Goal: Task Accomplishment & Management: Use online tool/utility

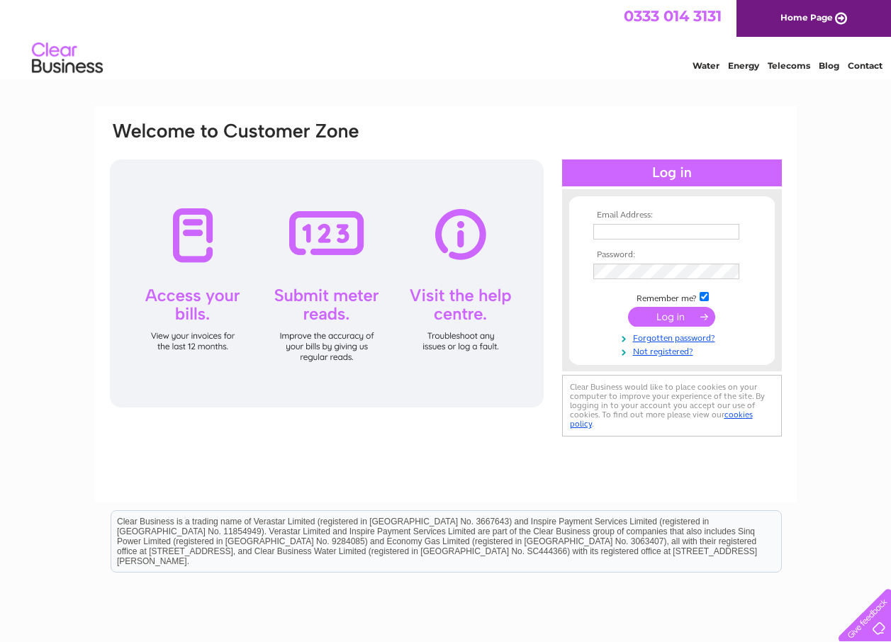
click at [611, 235] on input "text" at bounding box center [666, 232] width 146 height 16
type input "neil@mdm-architecture.co.uk"
click at [628, 308] on input "submit" at bounding box center [671, 318] width 87 height 20
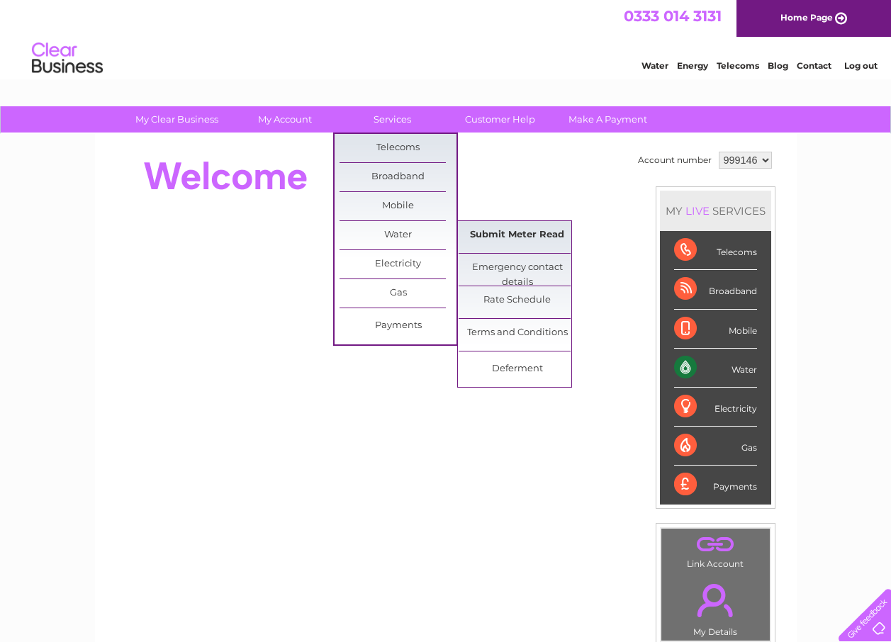
click at [495, 234] on link "Submit Meter Read" at bounding box center [517, 235] width 117 height 28
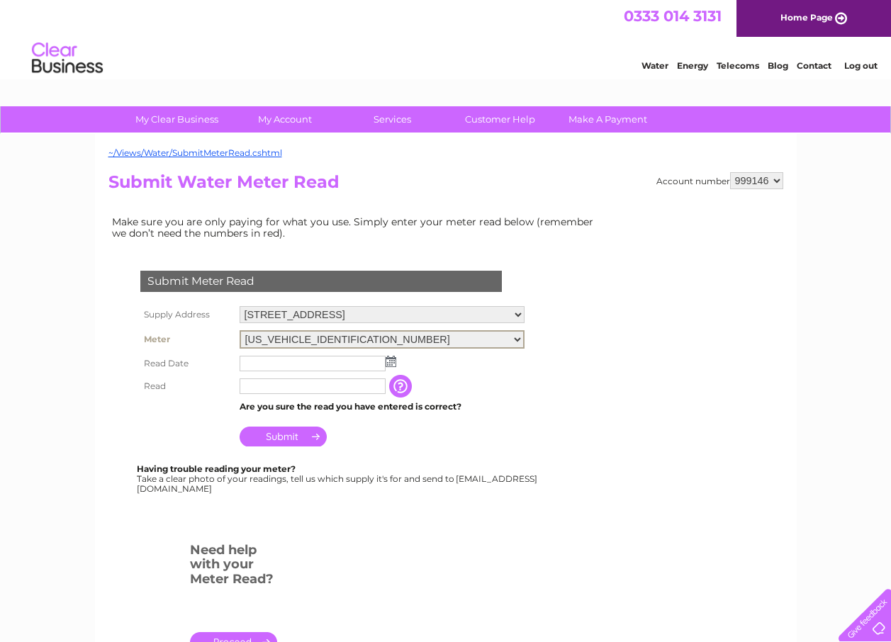
click at [316, 337] on select "06ELSTER20T098095 06ELSTER20T098099" at bounding box center [382, 339] width 285 height 18
select select "314196"
click at [240, 330] on select "06ELSTER20T098095 06ELSTER20T098099" at bounding box center [382, 339] width 285 height 18
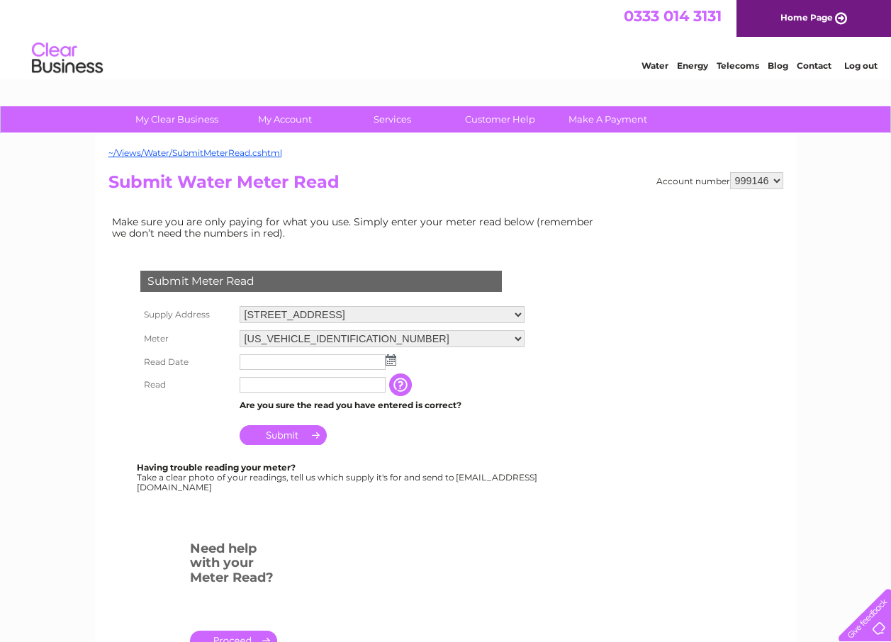
click at [397, 361] on td at bounding box center [382, 362] width 292 height 23
drag, startPoint x: 0, startPoint y: 0, endPoint x: 393, endPoint y: 362, distance: 533.8
click at [393, 362] on img at bounding box center [391, 359] width 11 height 11
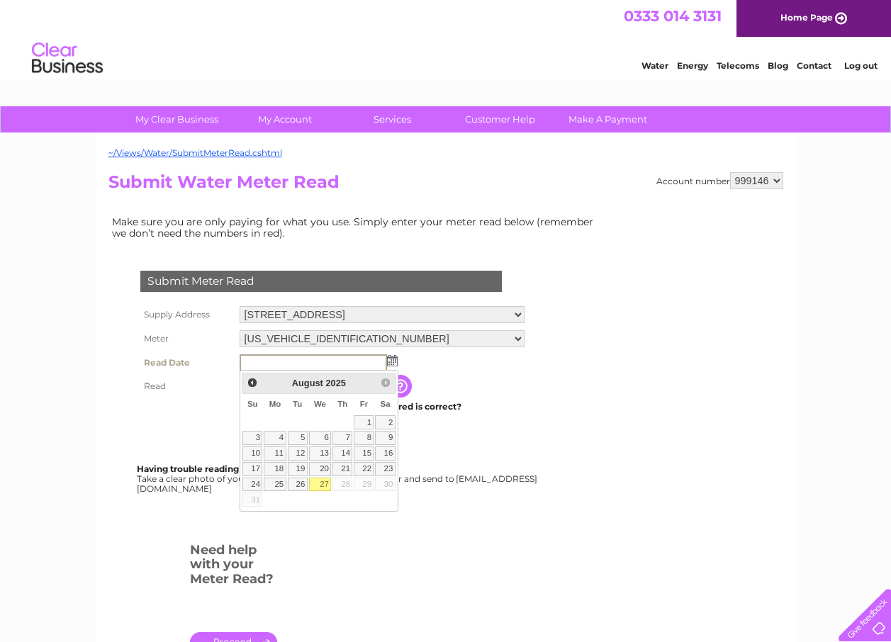
click at [321, 481] on link "27" at bounding box center [320, 485] width 23 height 14
type input "[DATE]"
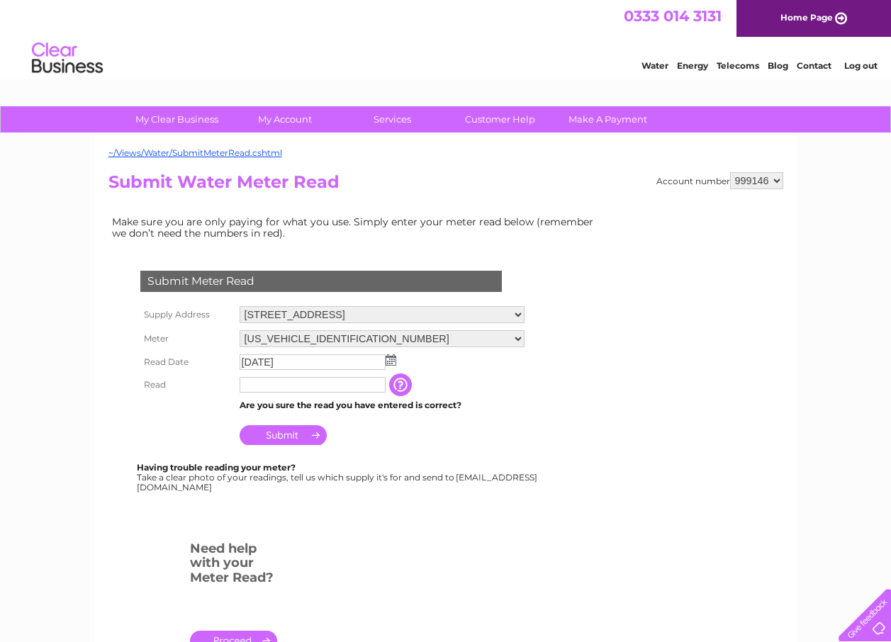
click at [277, 383] on input "text" at bounding box center [313, 385] width 146 height 16
type input "00000"
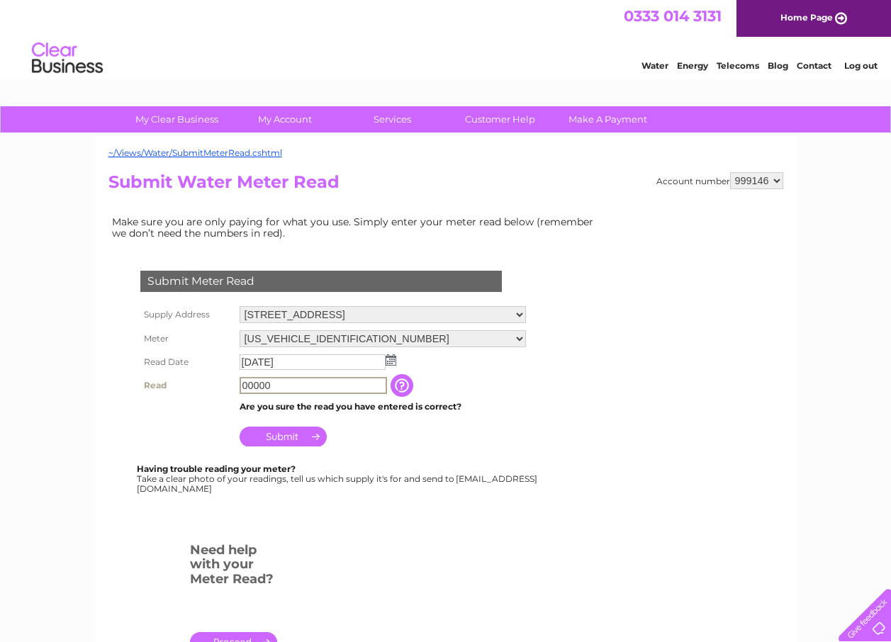
click at [274, 438] on input "Submit" at bounding box center [283, 437] width 87 height 20
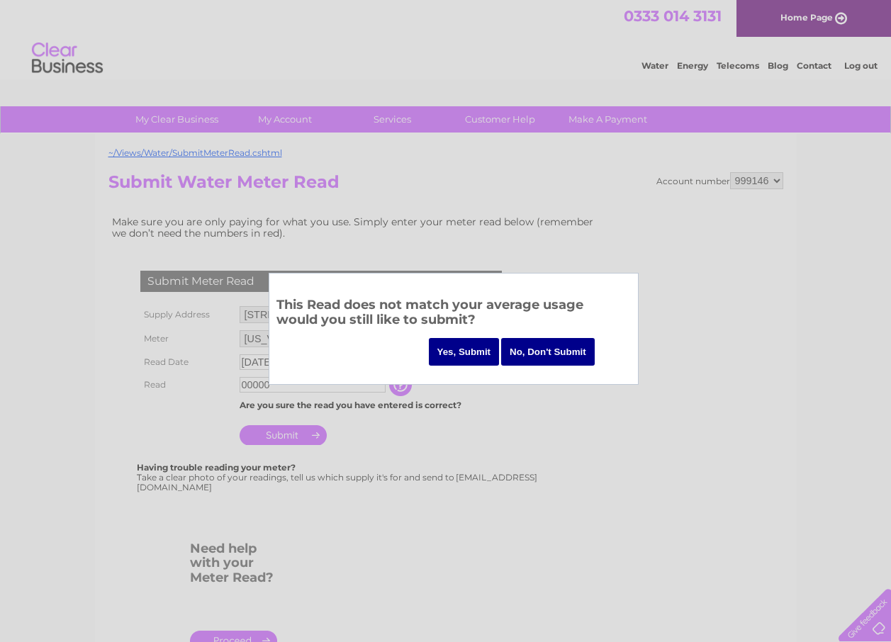
click at [449, 357] on input "Yes, Submit" at bounding box center [464, 352] width 71 height 28
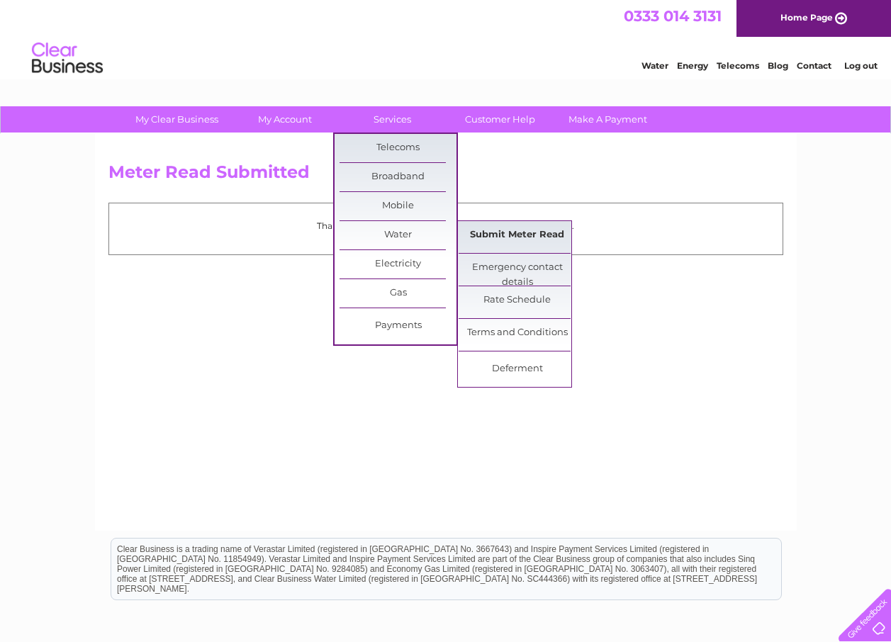
click at [493, 235] on link "Submit Meter Read" at bounding box center [517, 235] width 117 height 28
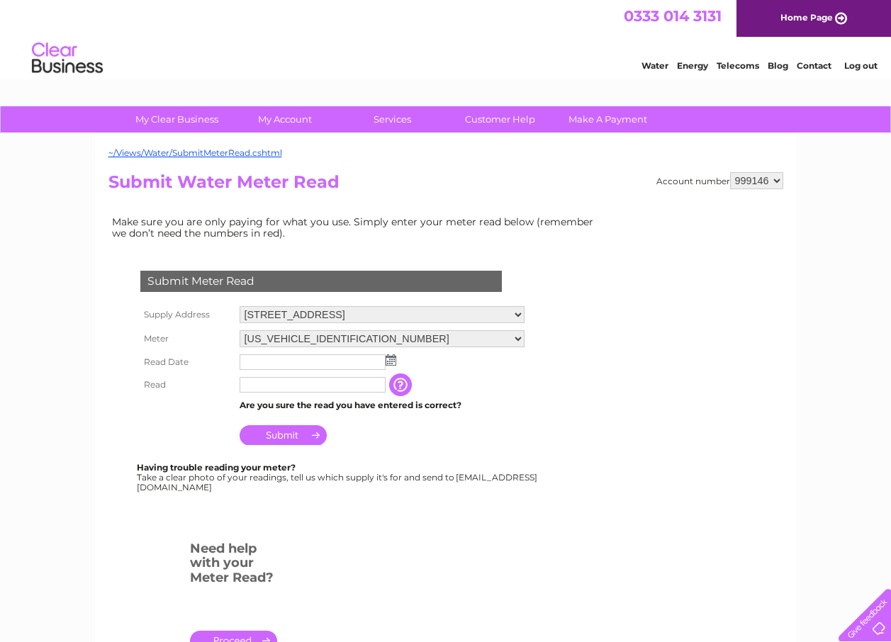
click at [393, 364] on img at bounding box center [391, 359] width 11 height 11
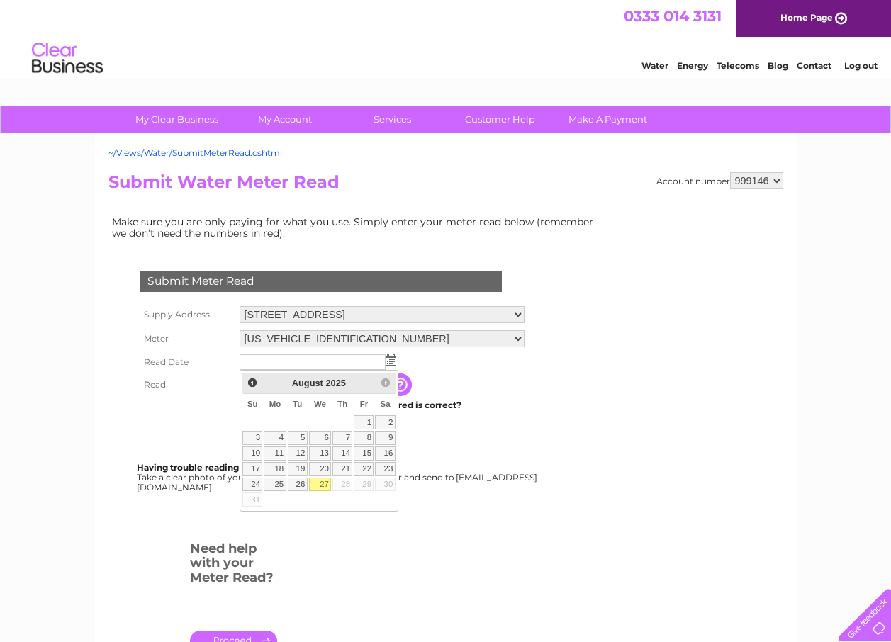
click at [320, 483] on link "27" at bounding box center [320, 485] width 23 height 14
type input "2025/08/27"
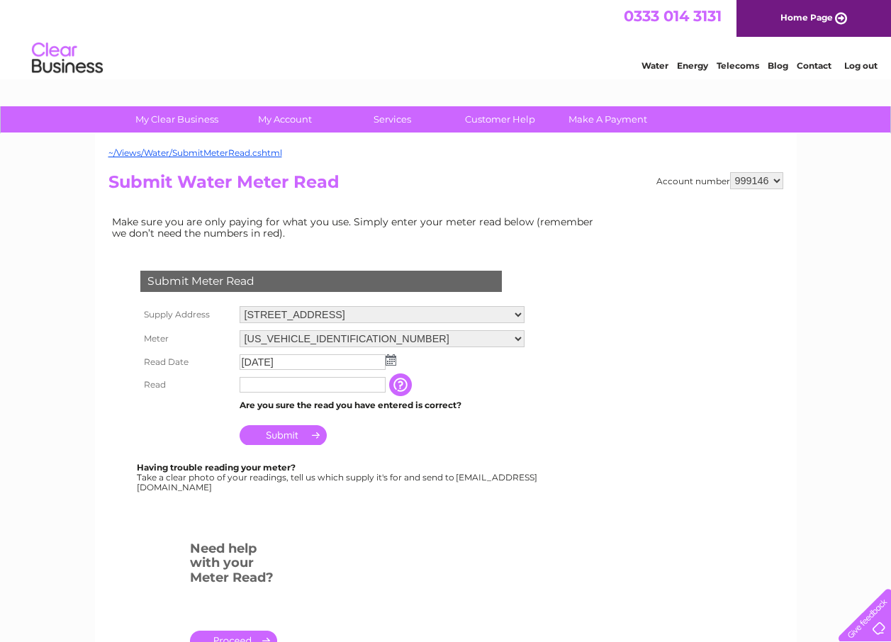
click at [298, 387] on input "text" at bounding box center [313, 385] width 146 height 16
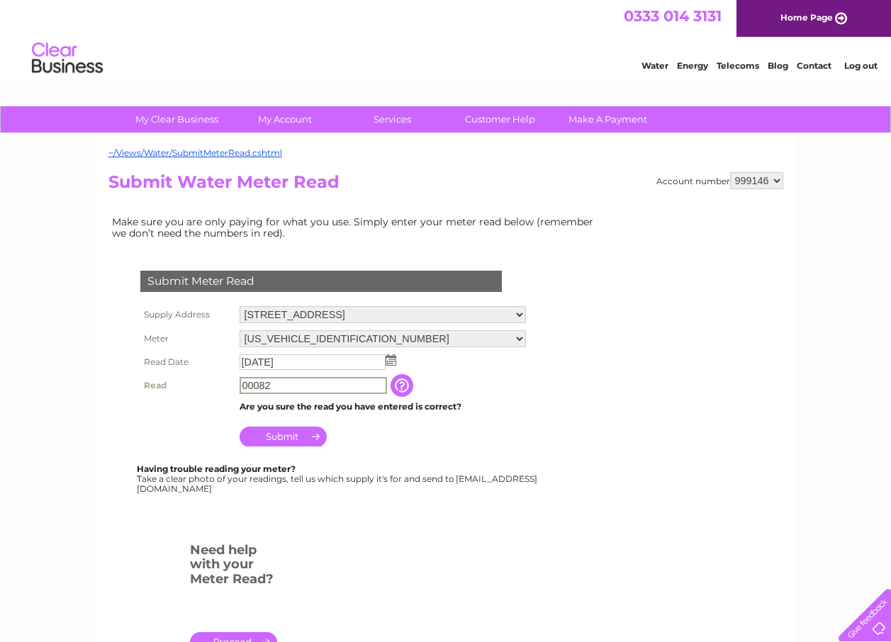
type input "00082"
click at [284, 437] on input "Submit" at bounding box center [283, 437] width 87 height 20
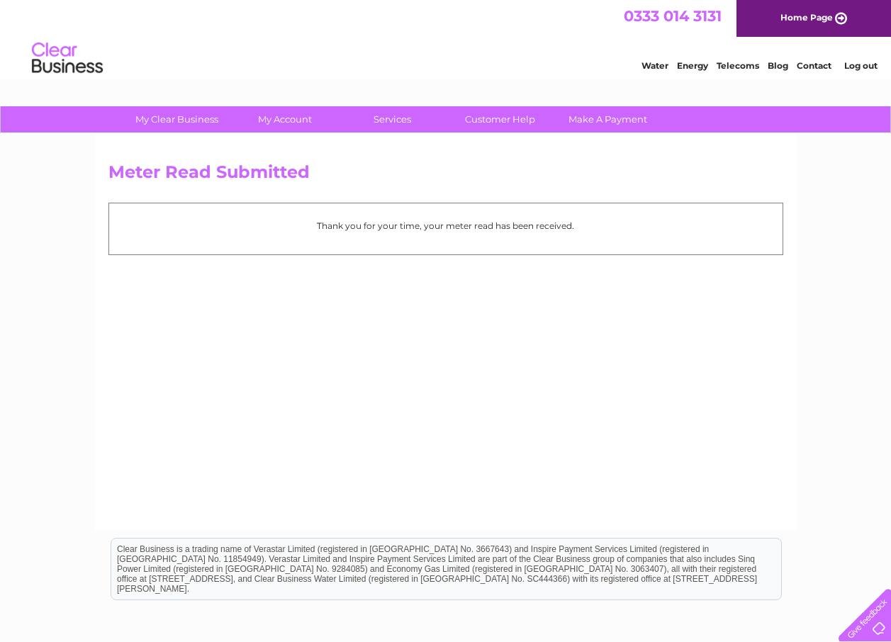
click at [851, 66] on link "Log out" at bounding box center [860, 65] width 33 height 11
